Goal: Use online tool/utility: Use online tool/utility

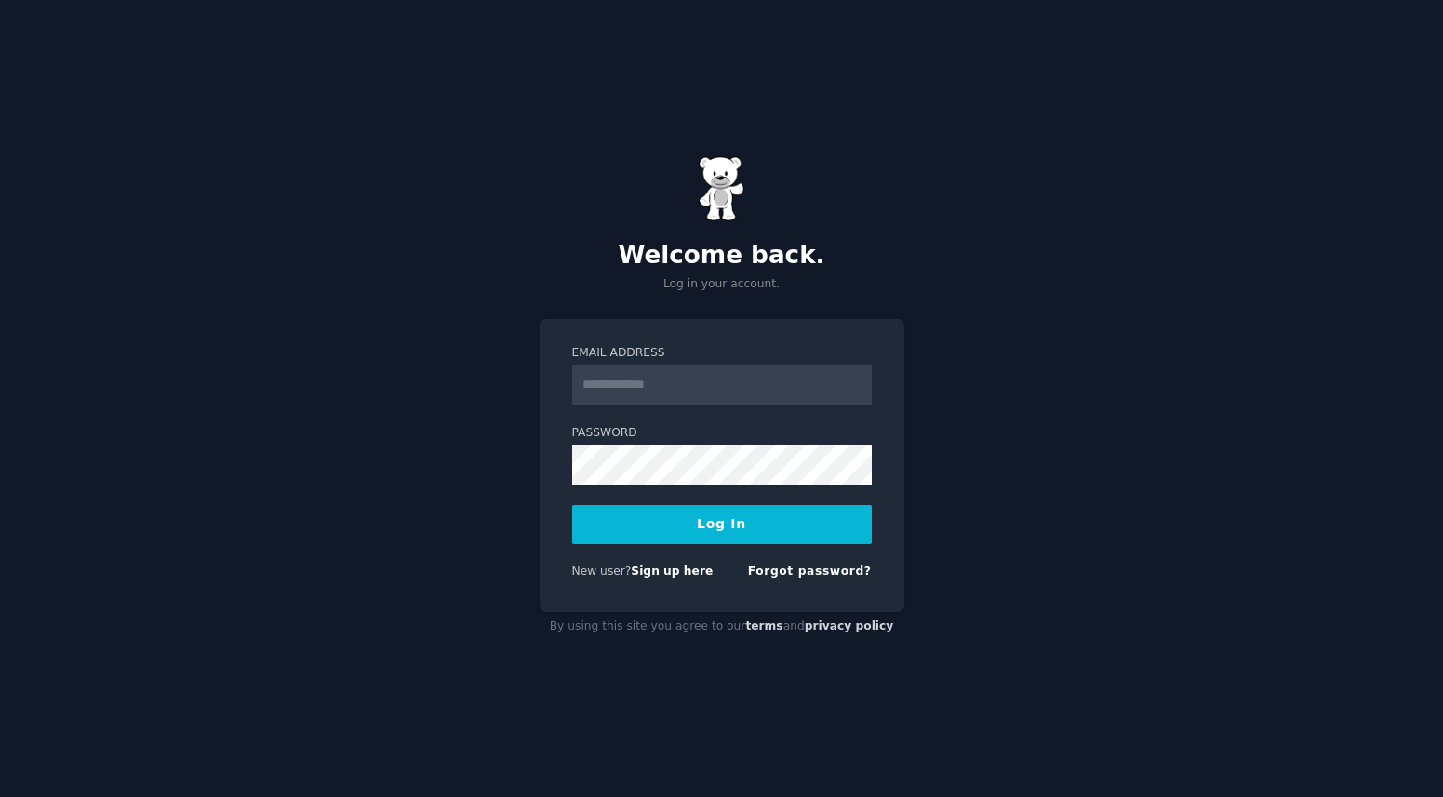
click at [653, 374] on input "Email Address" at bounding box center [722, 385] width 300 height 41
type input "**********"
click at [708, 518] on button "Log In" at bounding box center [722, 524] width 300 height 39
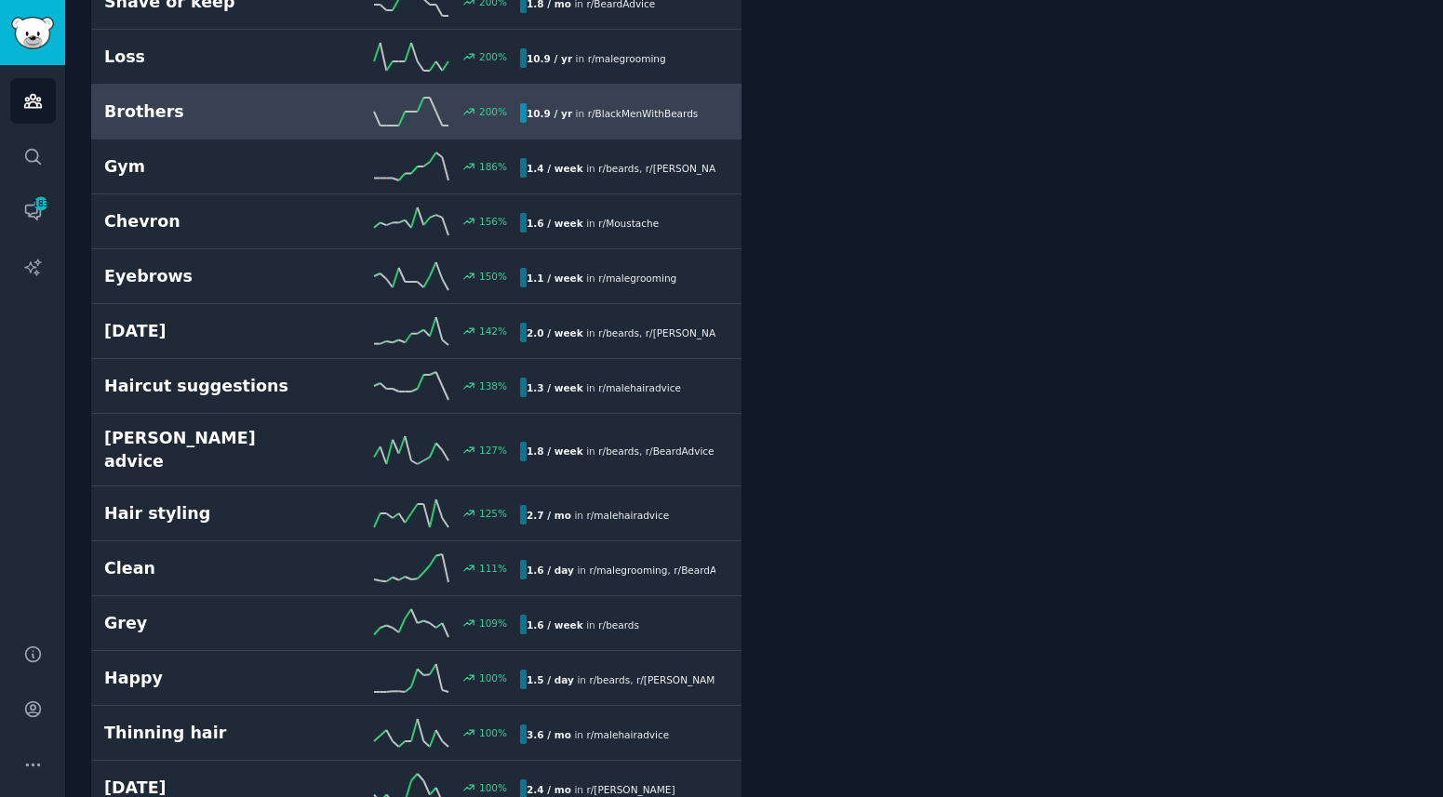
scroll to position [716, 0]
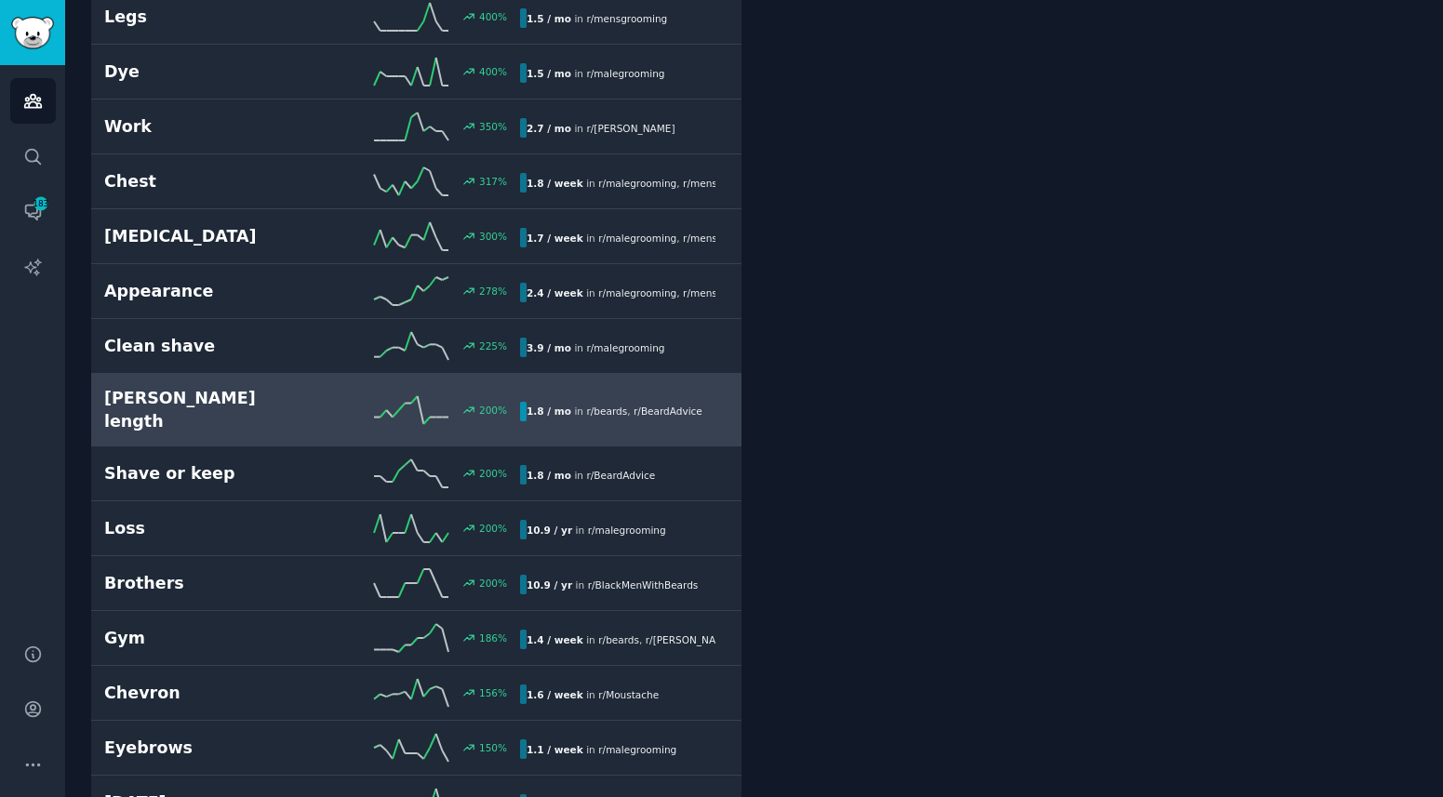
click at [178, 395] on div "[PERSON_NAME] length 200 % 1.8 / mo in r/ beards , r/ BeardAdvice" at bounding box center [416, 410] width 624 height 46
click at [181, 390] on h2 "Beard length" at bounding box center [208, 410] width 208 height 46
click at [186, 387] on h2 "Beard length" at bounding box center [208, 410] width 208 height 46
click at [586, 398] on link "Beard length 200 % 1.8 / mo in r/ beards , r/ BeardAdvice" at bounding box center [416, 410] width 650 height 73
click at [160, 387] on h2 "Beard length" at bounding box center [208, 410] width 208 height 46
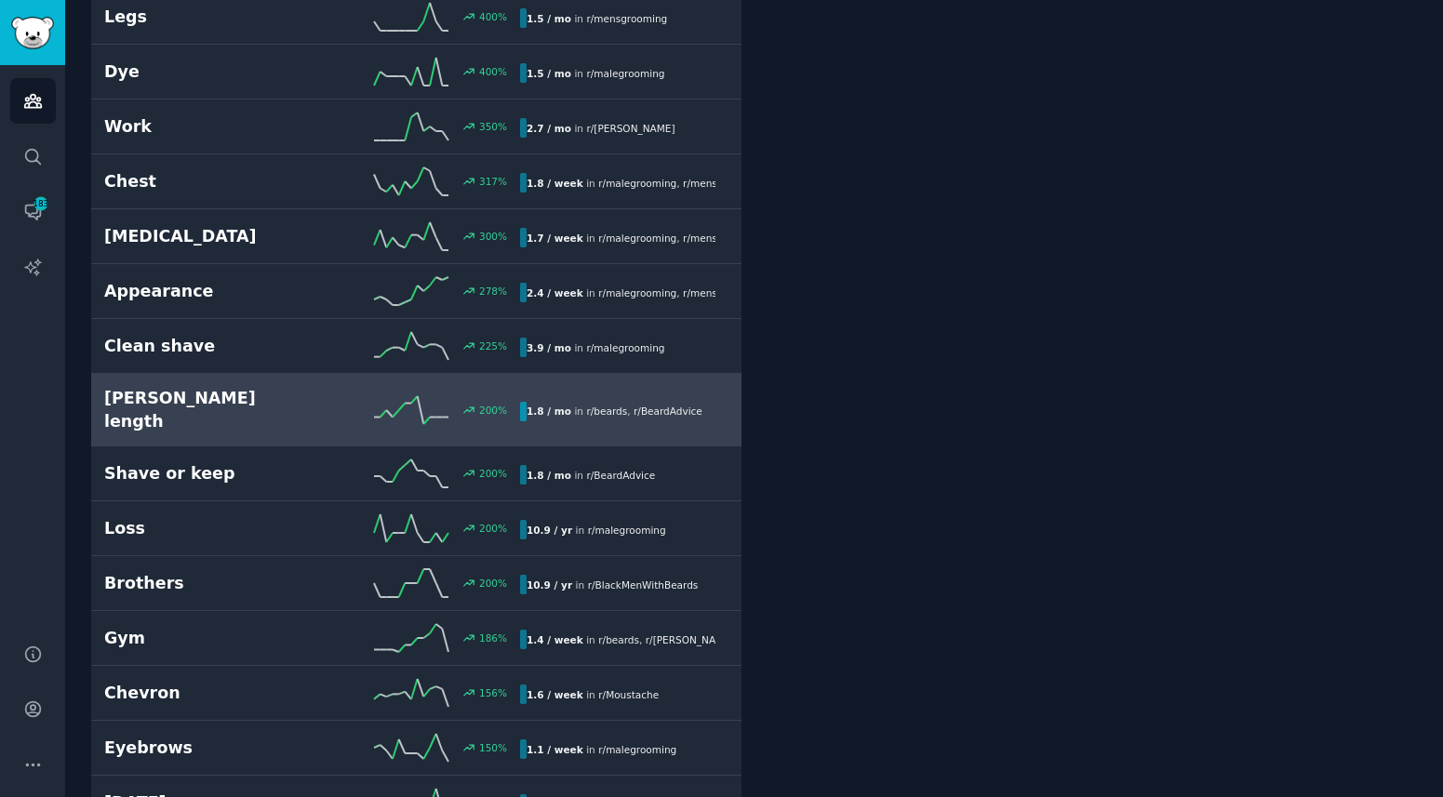
click at [160, 387] on h2 "Beard length" at bounding box center [208, 410] width 208 height 46
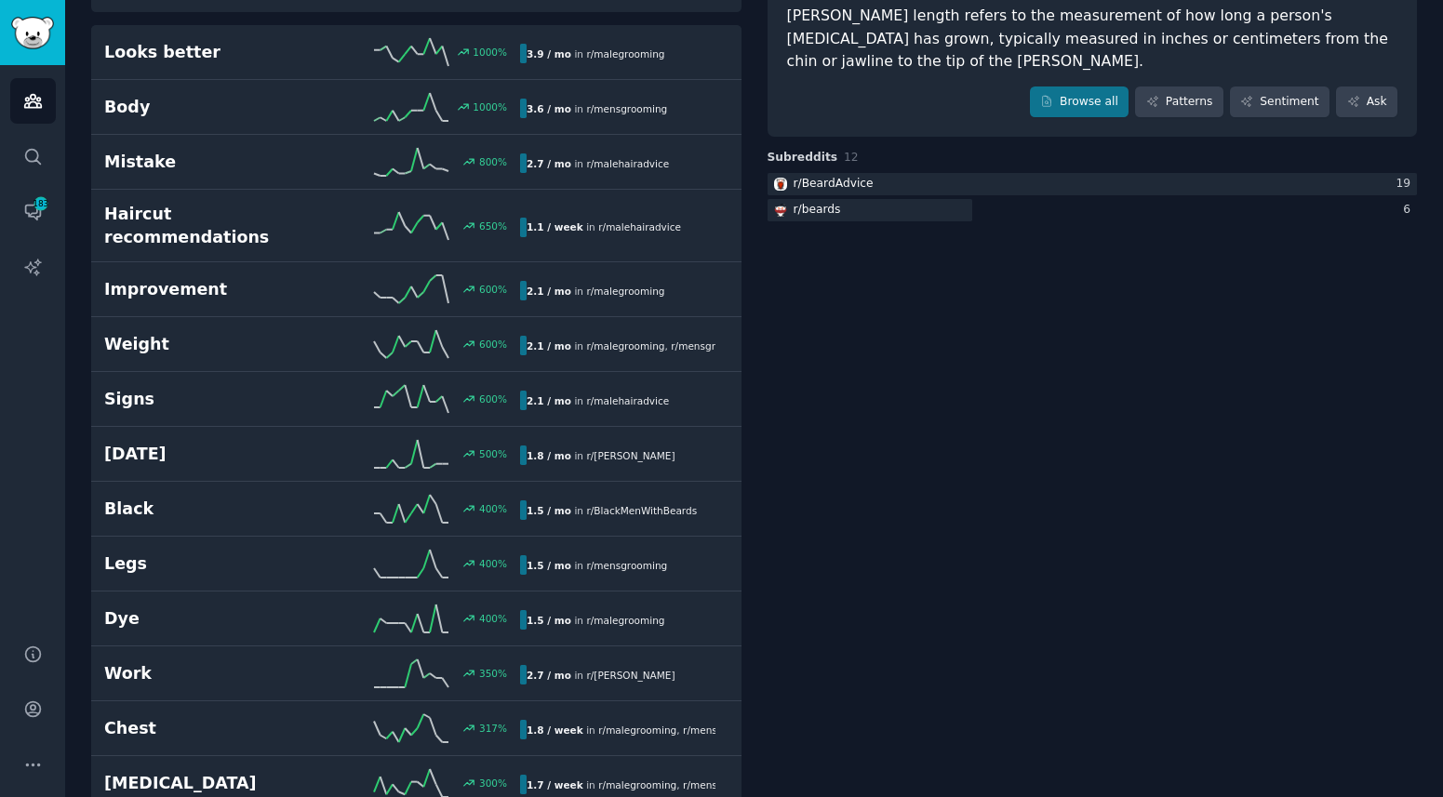
scroll to position [0, 0]
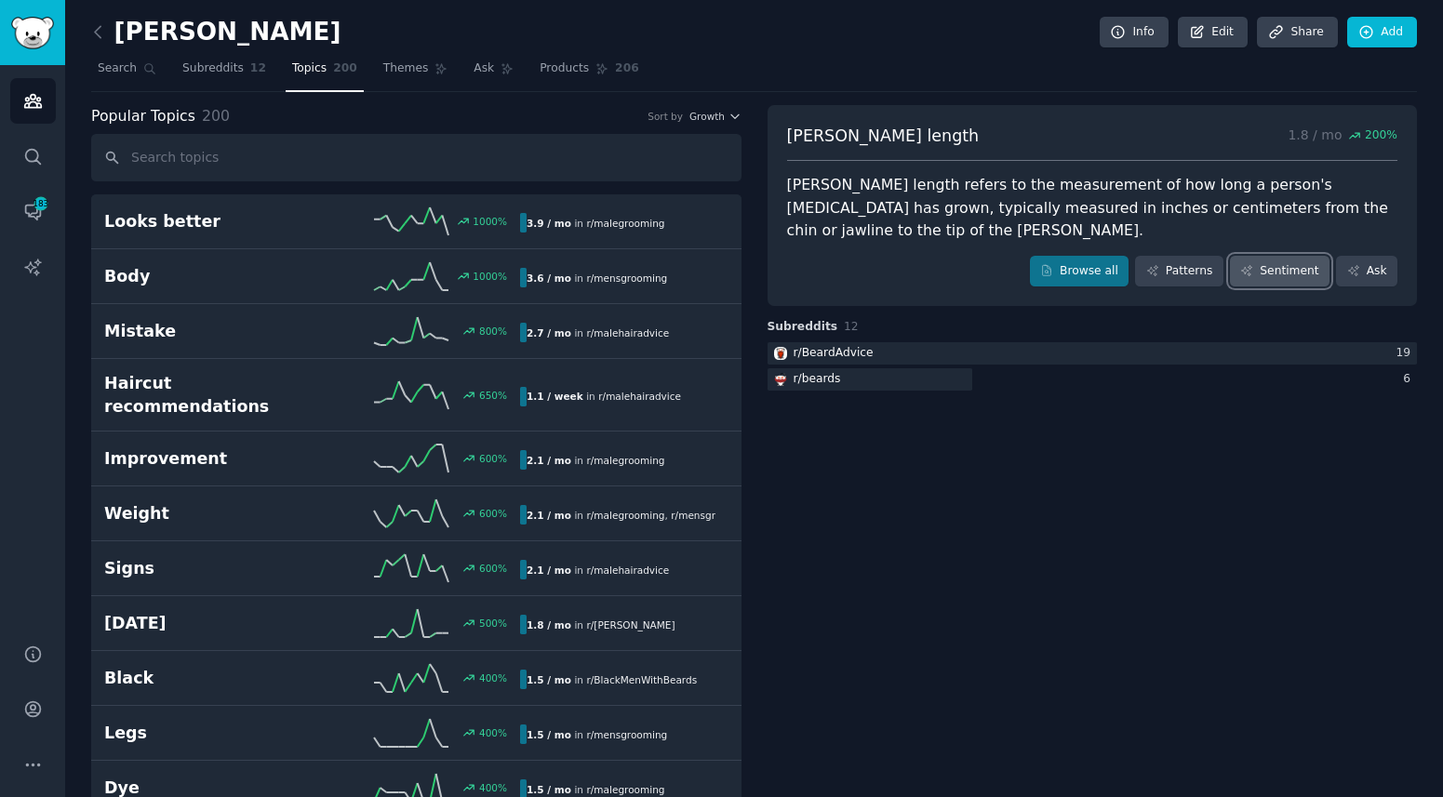
click at [1282, 256] on link "Sentiment" at bounding box center [1280, 272] width 100 height 32
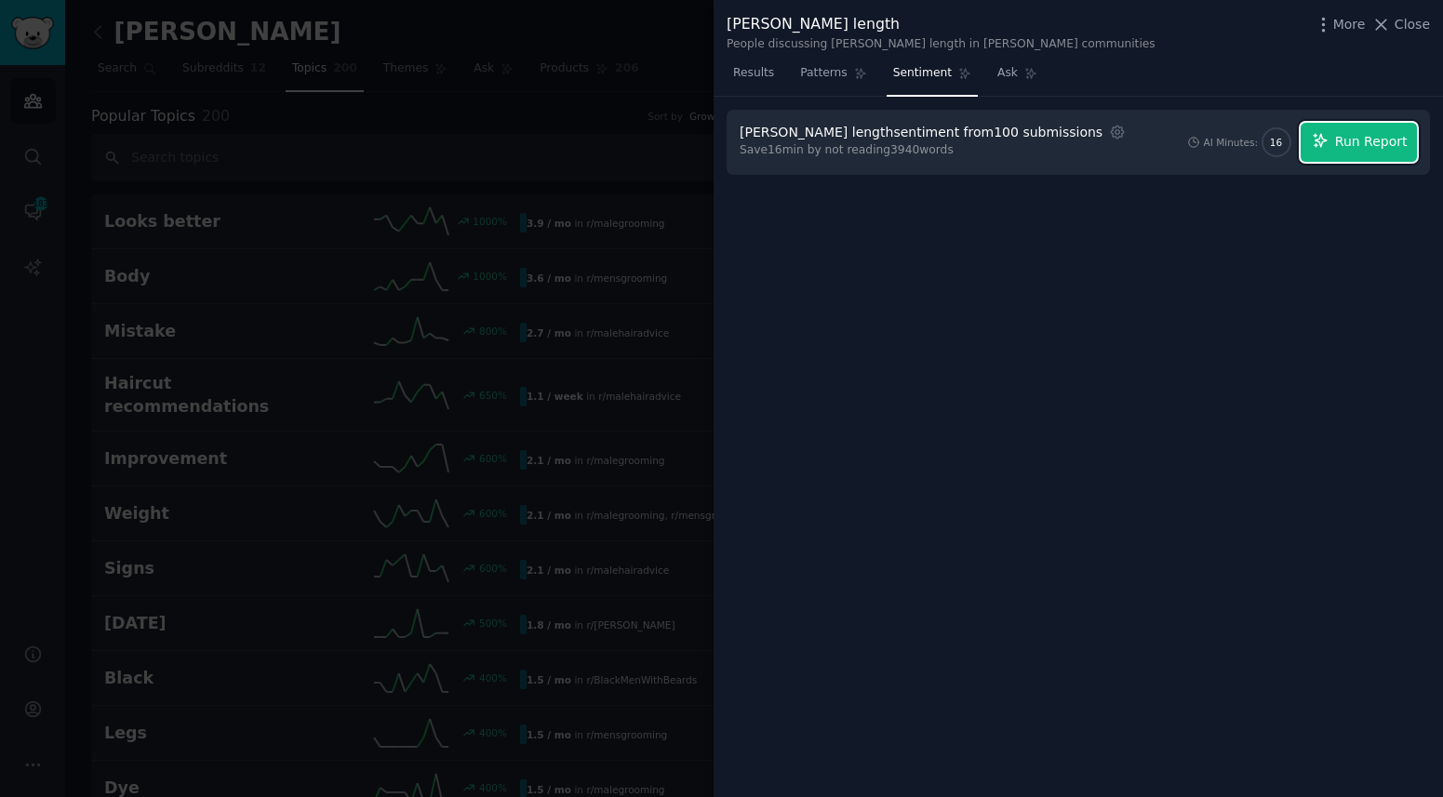
click at [1379, 146] on span "Run Report" at bounding box center [1371, 142] width 73 height 20
